Goal: Task Accomplishment & Management: Manage account settings

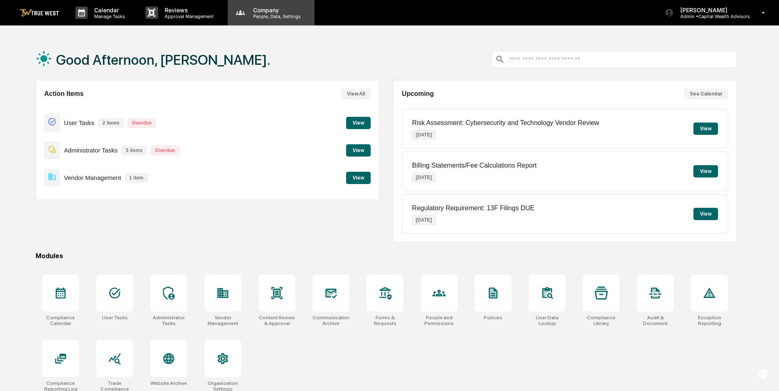
click at [257, 15] on p "People, Data, Settings" at bounding box center [276, 17] width 58 height 6
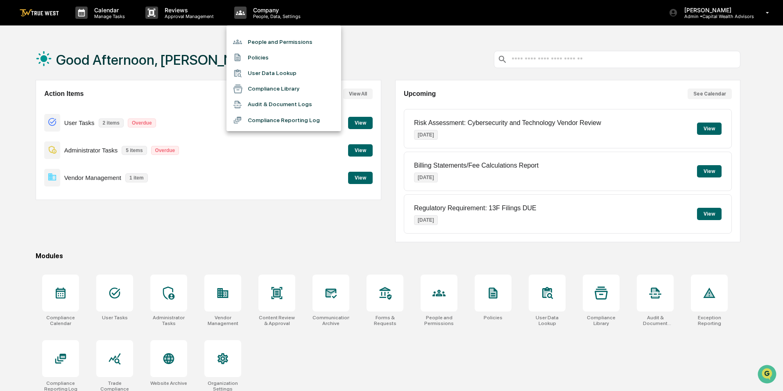
click at [259, 42] on li "People and Permissions" at bounding box center [284, 42] width 115 height 16
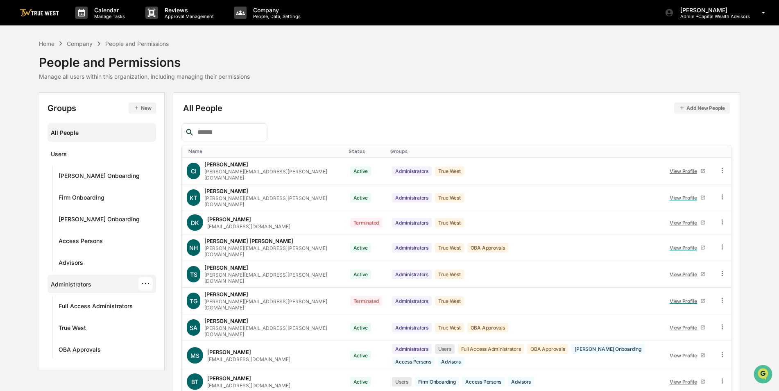
click at [92, 284] on div "Administrators ···" at bounding box center [102, 284] width 102 height 14
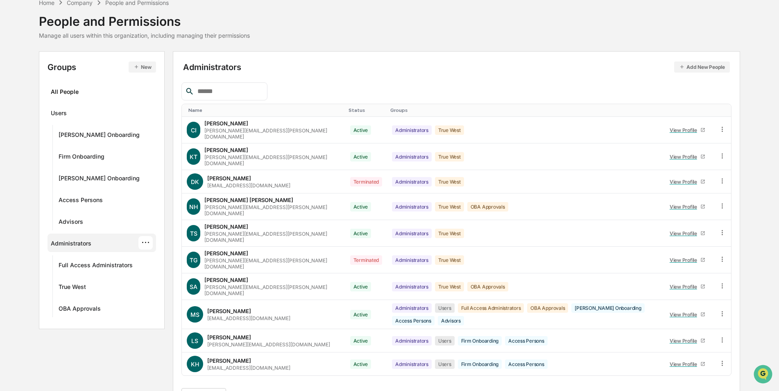
click at [147, 242] on div "···" at bounding box center [145, 243] width 14 height 14
click at [177, 269] on div "Edit Permissions" at bounding box center [208, 272] width 95 height 10
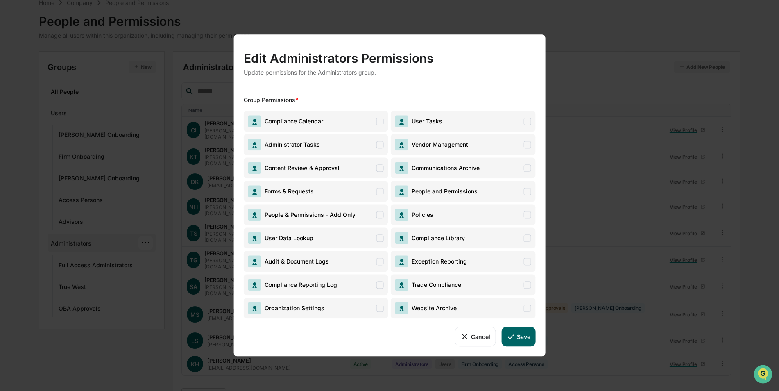
click at [350, 122] on span "Compliance Calendar" at bounding box center [316, 121] width 145 height 21
click at [352, 144] on span "Administrator Tasks" at bounding box center [316, 144] width 145 height 21
click at [355, 171] on span "Content Review & Approval" at bounding box center [316, 167] width 145 height 21
click at [357, 186] on span "Forms & Requests" at bounding box center [316, 191] width 145 height 21
click at [356, 236] on span "User Data Lookup" at bounding box center [316, 237] width 145 height 21
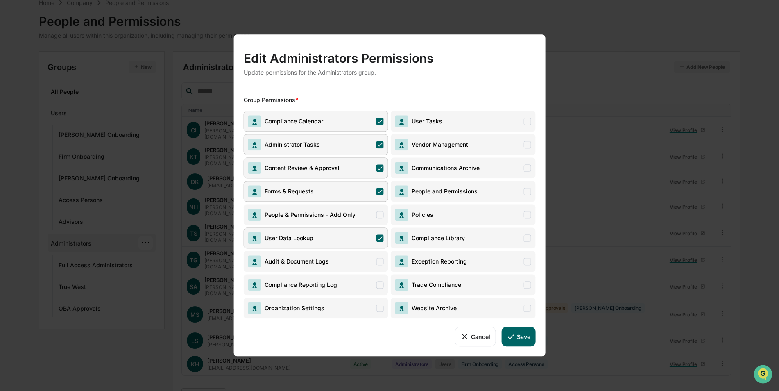
click at [354, 260] on span "Audit & Document Logs" at bounding box center [316, 261] width 145 height 21
click at [347, 287] on span "Compliance Reporting Log" at bounding box center [316, 284] width 145 height 21
click at [353, 306] on span "Organization Settings" at bounding box center [316, 307] width 145 height 21
click at [466, 334] on icon at bounding box center [465, 336] width 9 height 9
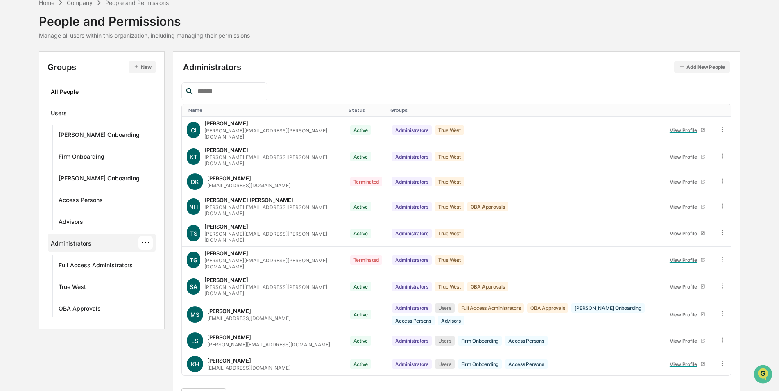
click at [138, 65] on icon "button" at bounding box center [137, 67] width 6 height 6
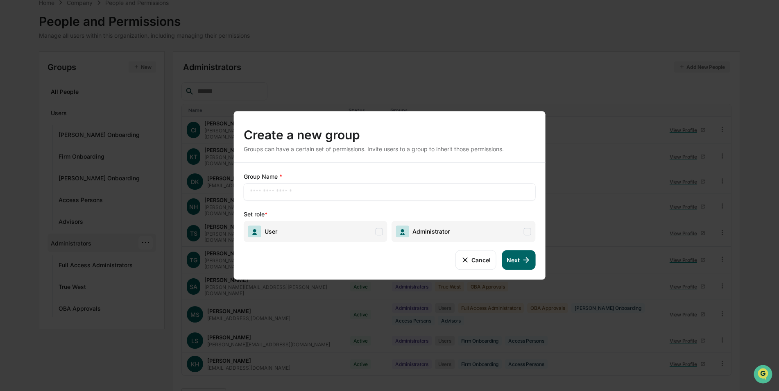
click at [303, 194] on input "text" at bounding box center [390, 192] width 280 height 8
click at [318, 186] on div "**********" at bounding box center [390, 191] width 292 height 17
drag, startPoint x: 314, startPoint y: 193, endPoint x: 273, endPoint y: 193, distance: 41.0
click at [273, 193] on input "**********" at bounding box center [390, 192] width 280 height 8
type input "**********"
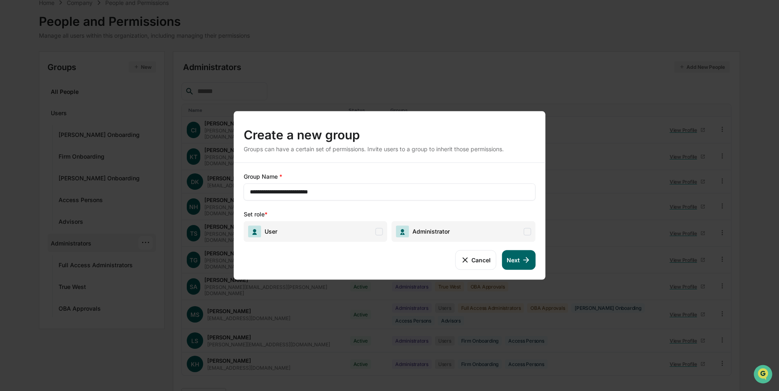
click at [488, 226] on span "Administrator" at bounding box center [464, 231] width 144 height 21
click at [524, 255] on button "Next" at bounding box center [519, 260] width 34 height 20
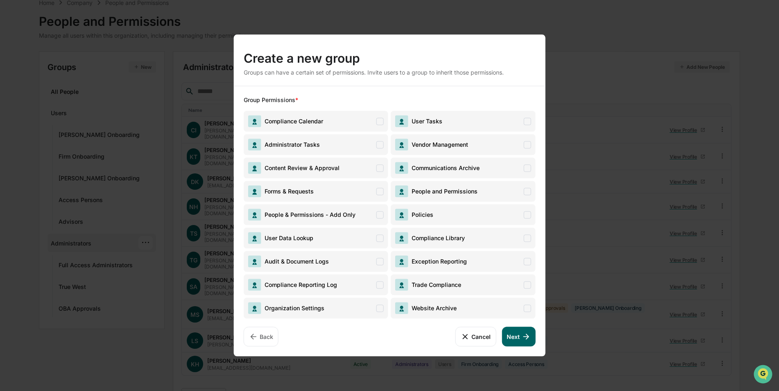
click at [318, 122] on span "Compliance Calendar" at bounding box center [292, 121] width 62 height 7
click at [325, 145] on span "Administrator Tasks" at bounding box center [316, 144] width 145 height 21
click at [462, 120] on span "User Tasks" at bounding box center [463, 121] width 145 height 21
click at [476, 142] on span "Vendor Management" at bounding box center [463, 144] width 145 height 21
click at [488, 165] on span "Communications Archive" at bounding box center [463, 167] width 145 height 21
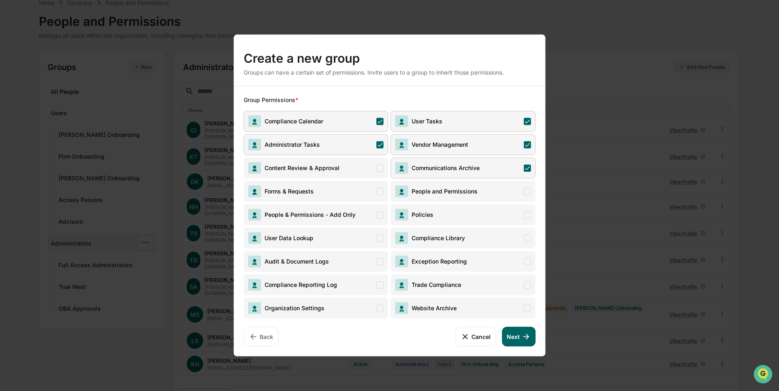
click at [490, 210] on span "Policies" at bounding box center [463, 214] width 145 height 21
click at [510, 237] on span "Compliance Library" at bounding box center [463, 237] width 145 height 21
click at [506, 258] on span "Exception Reporting" at bounding box center [463, 261] width 145 height 21
click at [503, 284] on span "Trade Compliance" at bounding box center [463, 284] width 145 height 21
click at [499, 307] on span "Website Archive" at bounding box center [463, 307] width 145 height 21
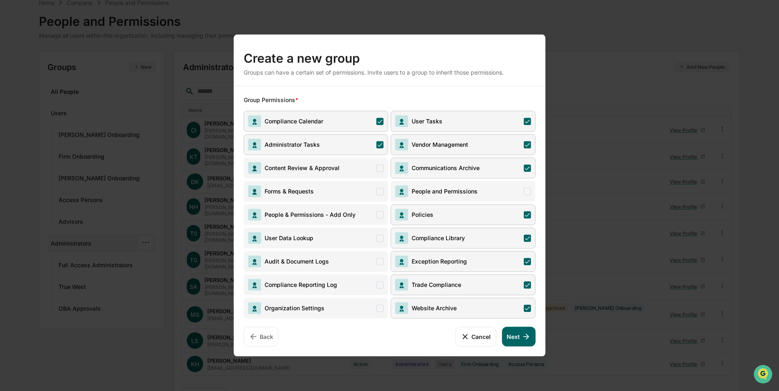
click at [344, 309] on span "Organization Settings" at bounding box center [316, 307] width 145 height 21
click at [350, 286] on span "Compliance Reporting Log" at bounding box center [316, 284] width 145 height 21
click at [347, 261] on span "Audit & Document Logs" at bounding box center [316, 261] width 145 height 21
click at [344, 238] on span "User Data Lookup" at bounding box center [316, 237] width 145 height 21
click at [309, 186] on span "Forms & Requests" at bounding box center [281, 191] width 66 height 12
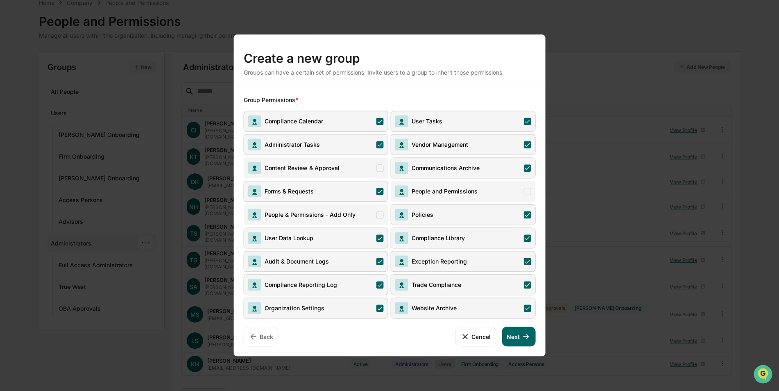
click at [320, 164] on span "Content Review & Approval" at bounding box center [300, 167] width 78 height 7
click at [522, 335] on icon at bounding box center [526, 336] width 9 height 9
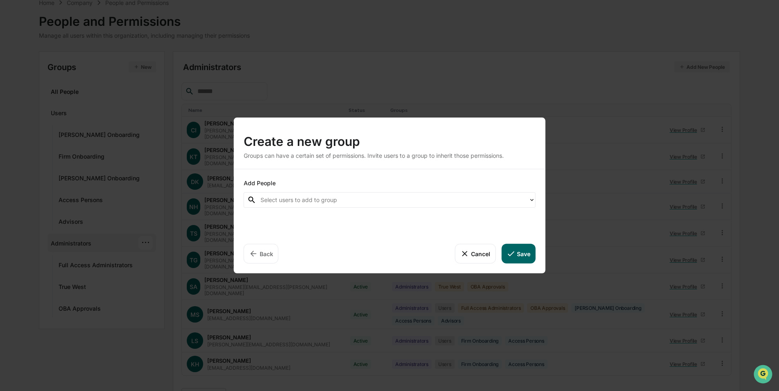
click at [356, 199] on div at bounding box center [393, 199] width 264 height 9
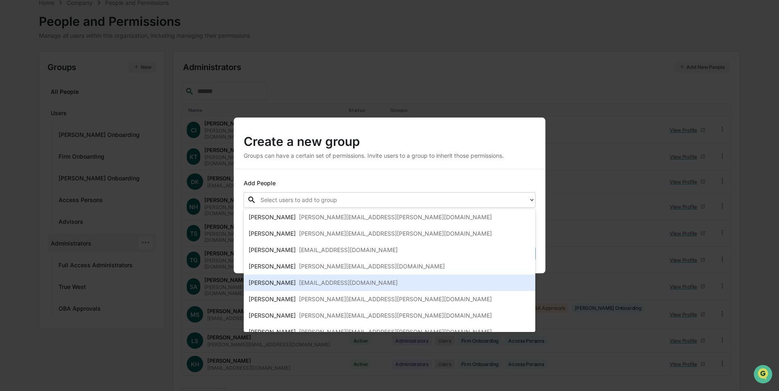
click at [345, 278] on div "[EMAIL_ADDRESS][DOMAIN_NAME]" at bounding box center [348, 283] width 99 height 10
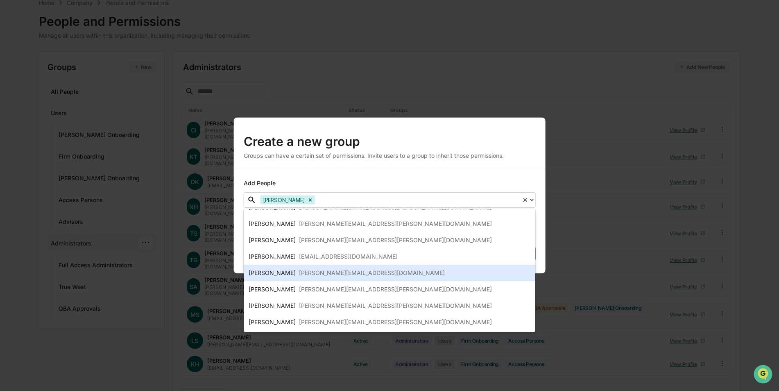
scroll to position [77, 0]
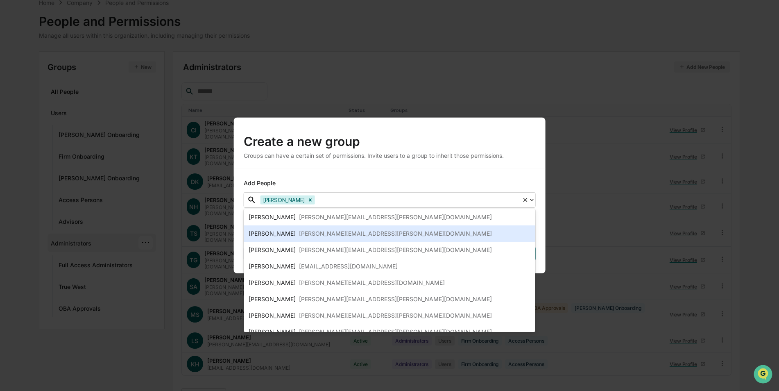
click at [381, 174] on div "Add People option [PERSON_NAME], selected. 12 results available. Use Up and Dow…" at bounding box center [390, 221] width 312 height 104
click at [403, 186] on div "Add People" at bounding box center [390, 183] width 292 height 8
click at [327, 229] on div "[PERSON_NAME] [PERSON_NAME][EMAIL_ADDRESS][PERSON_NAME][DOMAIN_NAME]" at bounding box center [390, 233] width 292 height 16
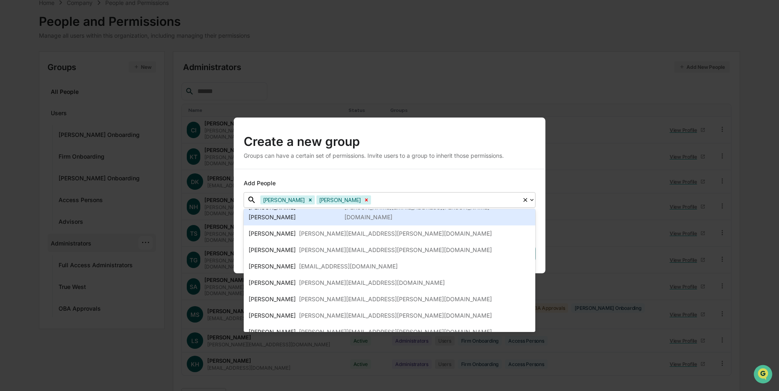
click at [365, 201] on icon "Remove Trish Gallagher" at bounding box center [366, 199] width 3 height 3
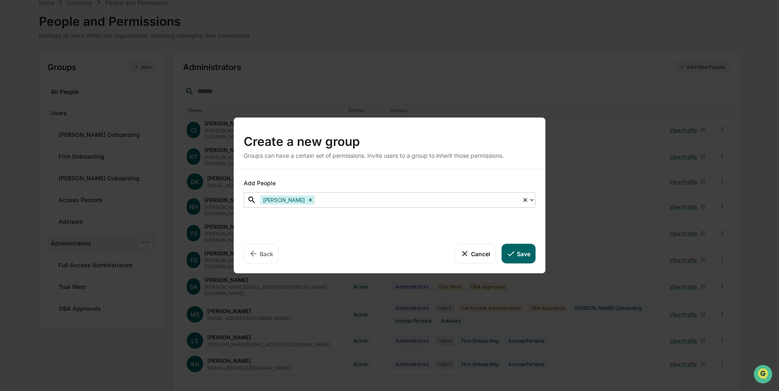
click at [524, 255] on button "Save" at bounding box center [519, 254] width 34 height 20
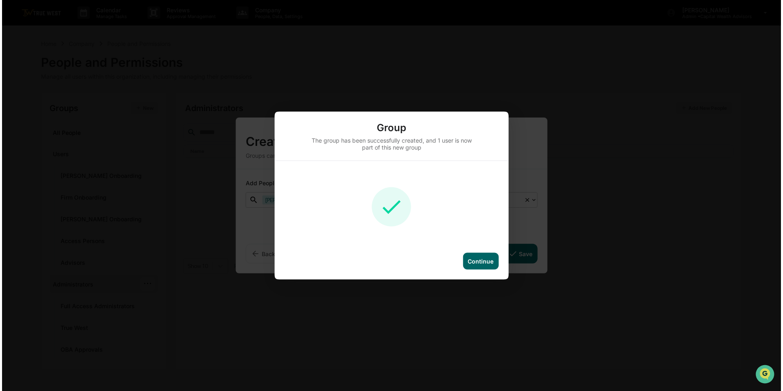
scroll to position [0, 0]
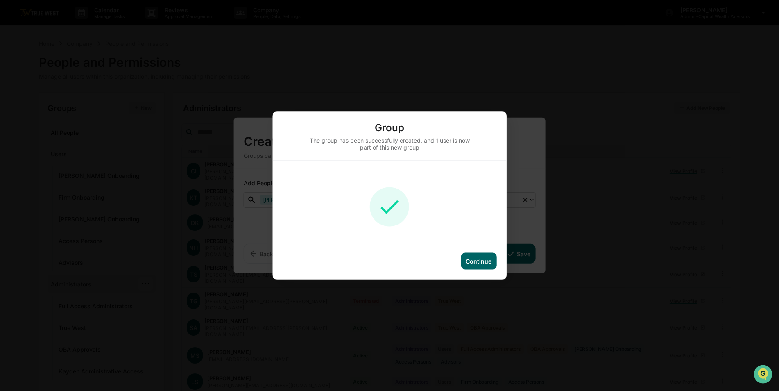
click at [483, 260] on div "Continue" at bounding box center [479, 261] width 26 height 7
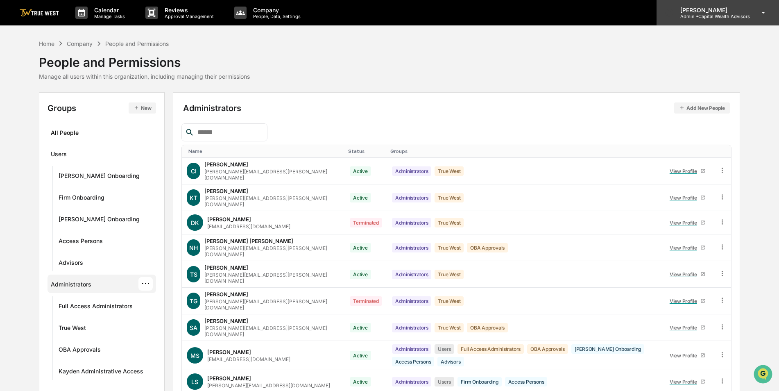
click at [709, 17] on p "Admin • Capital Wealth Advisors" at bounding box center [712, 17] width 76 height 6
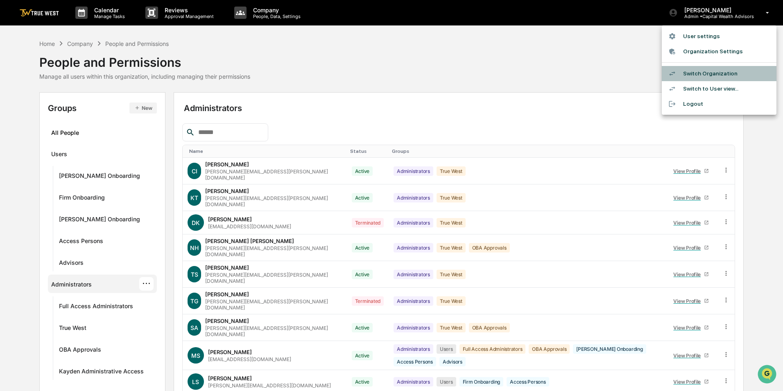
click at [708, 73] on li "Switch Organization" at bounding box center [719, 73] width 115 height 15
